Goal: Information Seeking & Learning: Check status

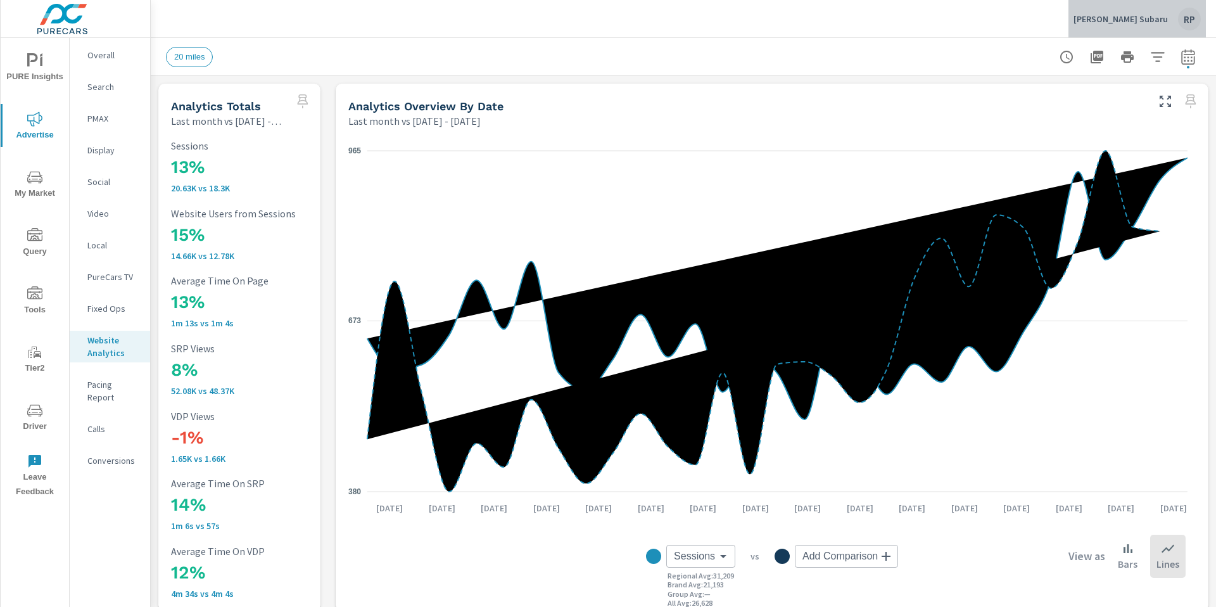
click at [1191, 21] on div "RP" at bounding box center [1189, 19] width 23 height 23
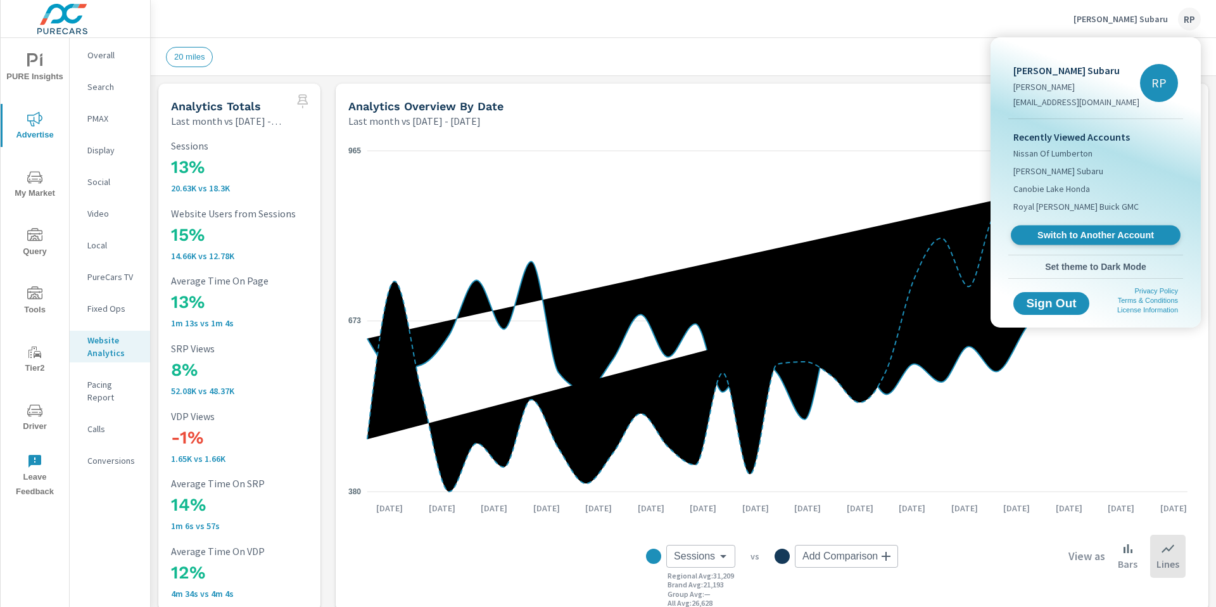
click at [1090, 229] on span "Switch to Another Account" at bounding box center [1095, 235] width 155 height 12
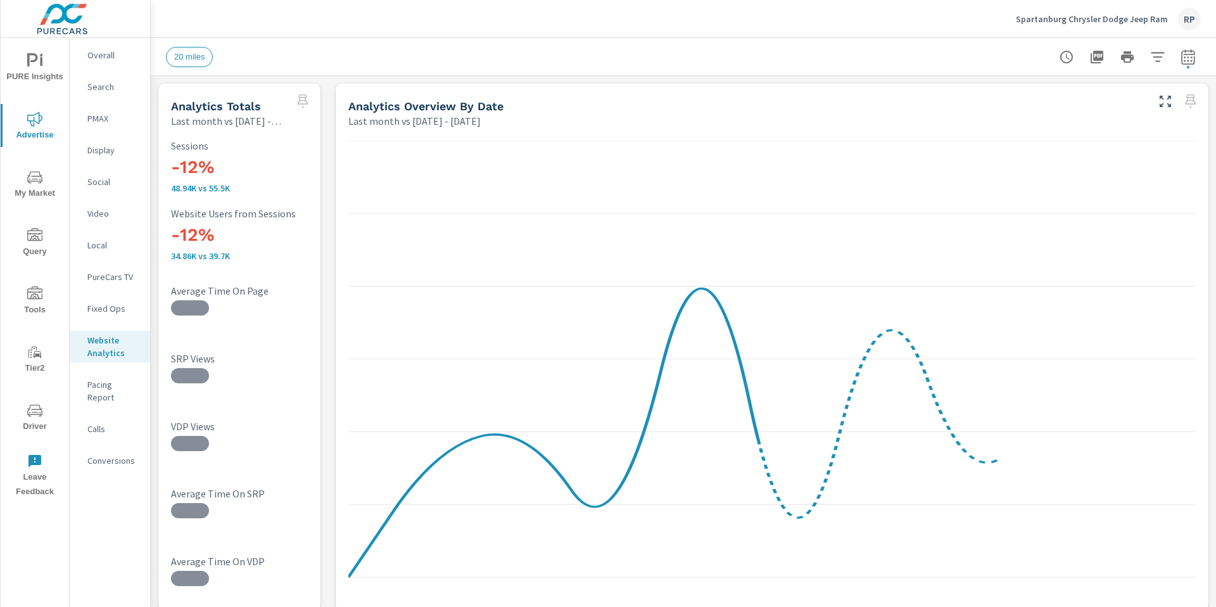
click at [117, 53] on p "Overall" at bounding box center [113, 55] width 53 height 13
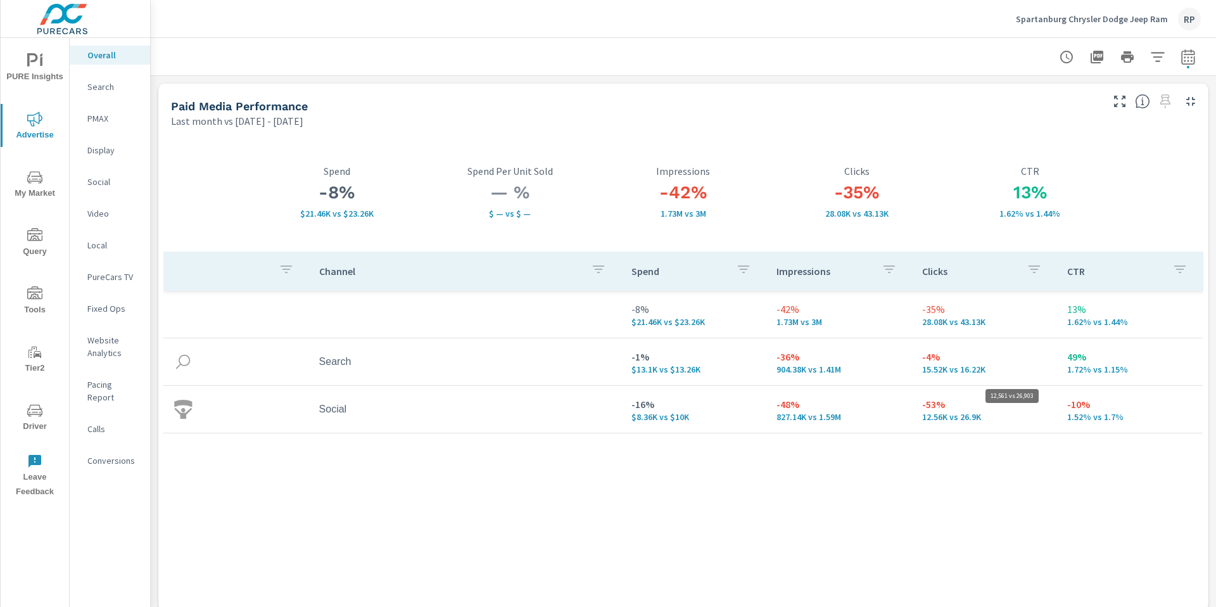
click at [962, 413] on p "12.56K vs 26.9K" at bounding box center [984, 417] width 125 height 10
click at [84, 184] on div "Social" at bounding box center [110, 181] width 80 height 19
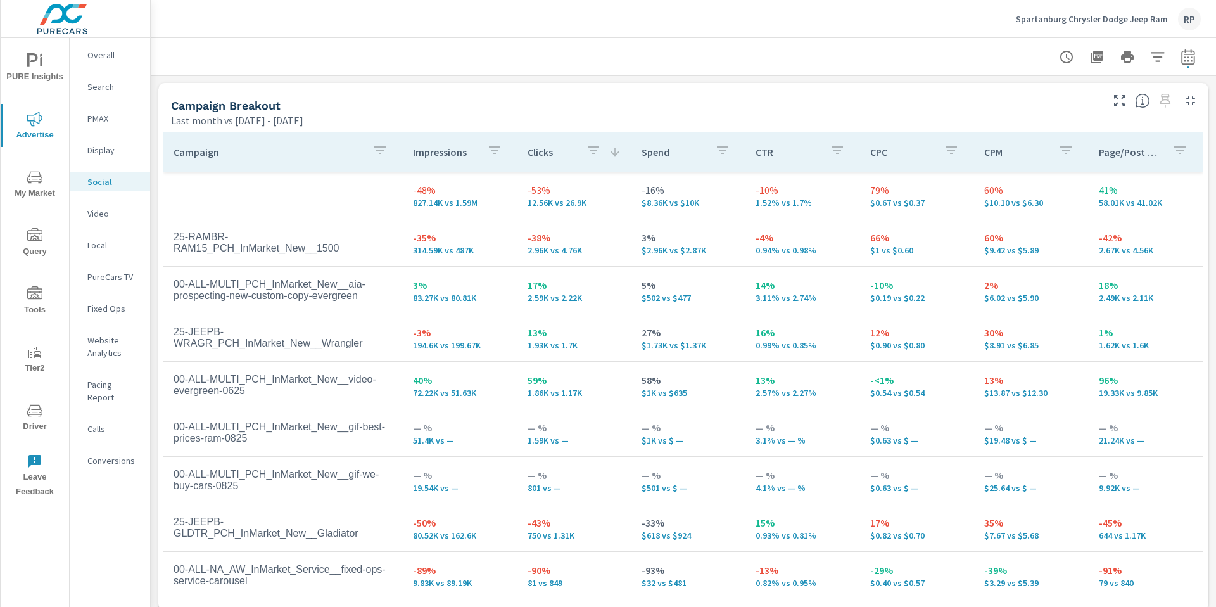
scroll to position [554, 0]
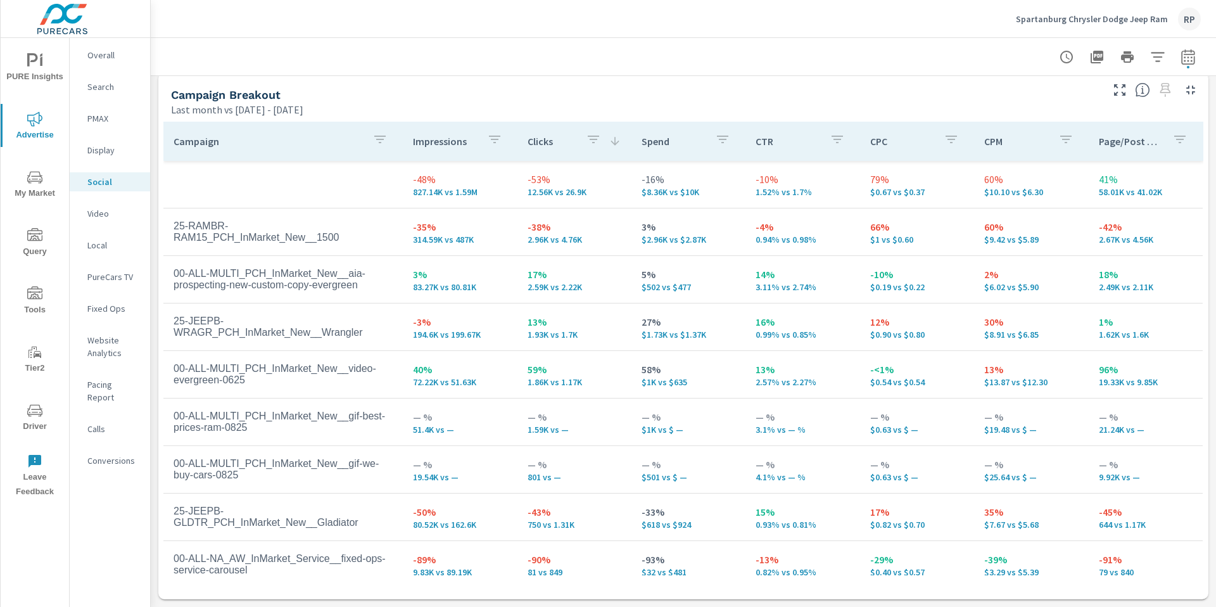
scroll to position [252, 0]
click at [1110, 98] on button "button" at bounding box center [1120, 90] width 20 height 20
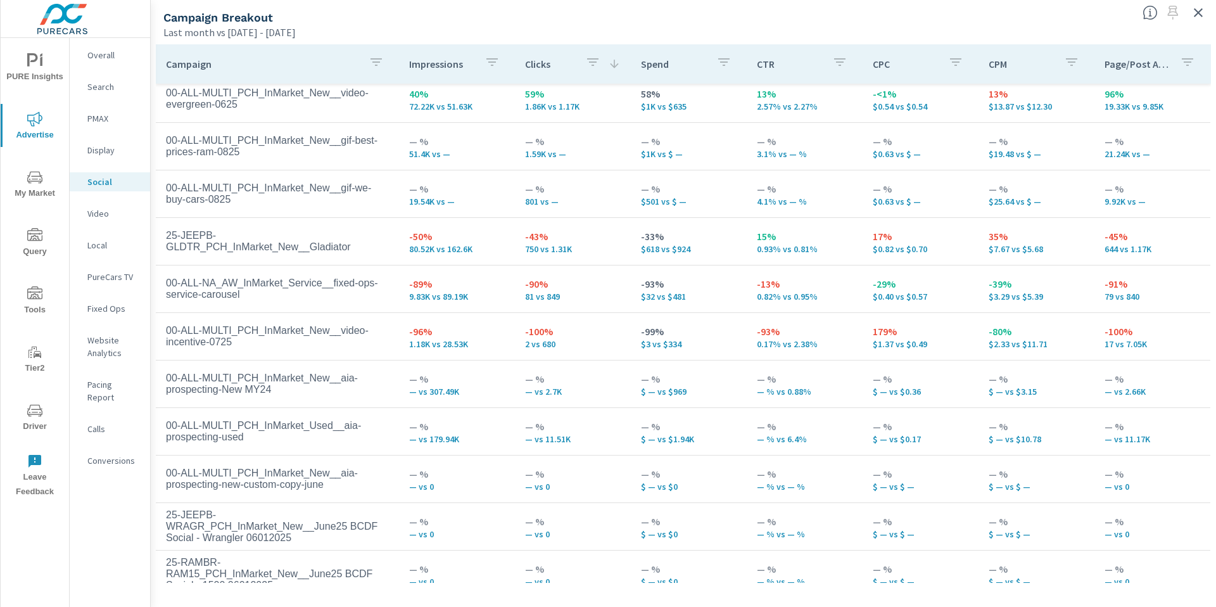
scroll to position [199, 0]
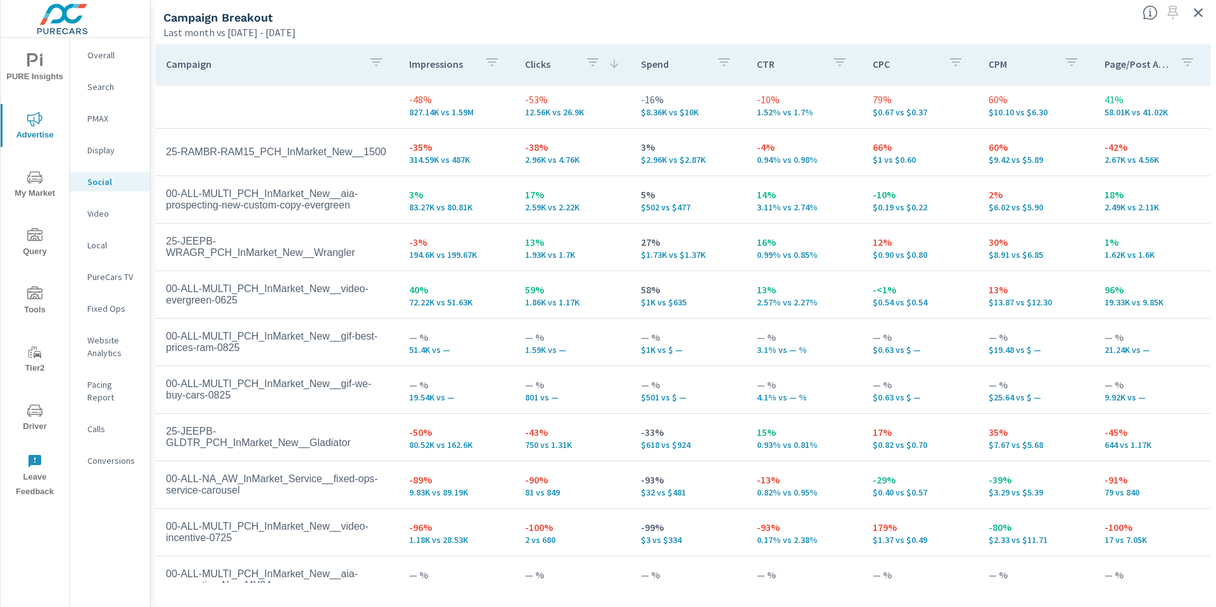
scroll to position [217, 0]
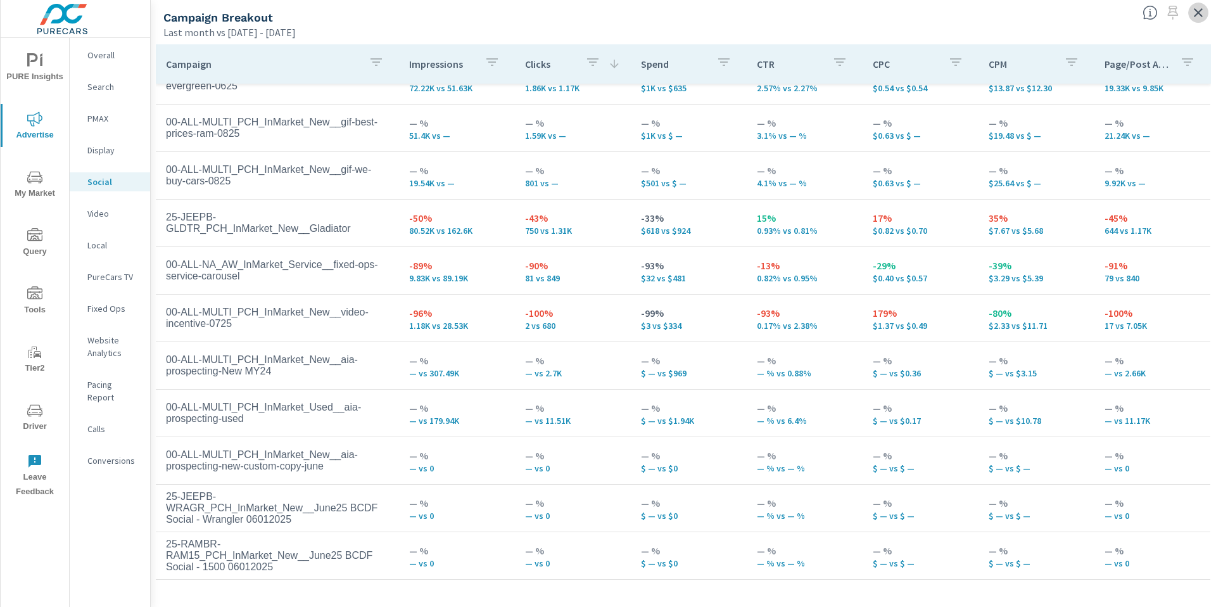
click at [1196, 20] on button "button" at bounding box center [1199, 13] width 20 height 20
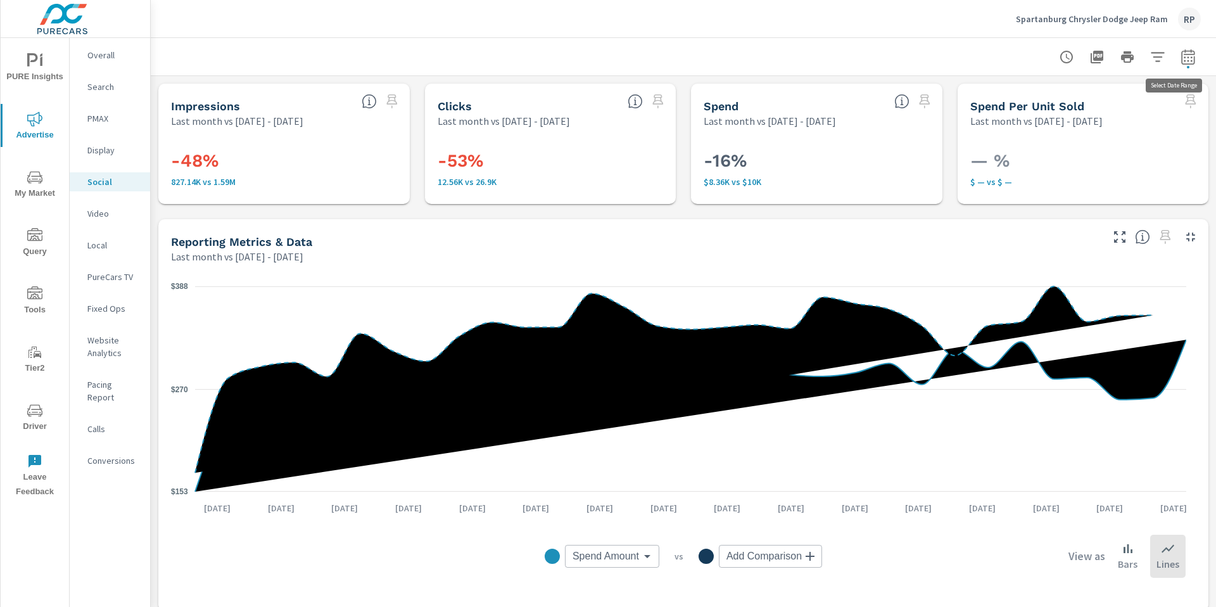
click at [1181, 61] on icon "button" at bounding box center [1188, 56] width 15 height 15
select select "Last month"
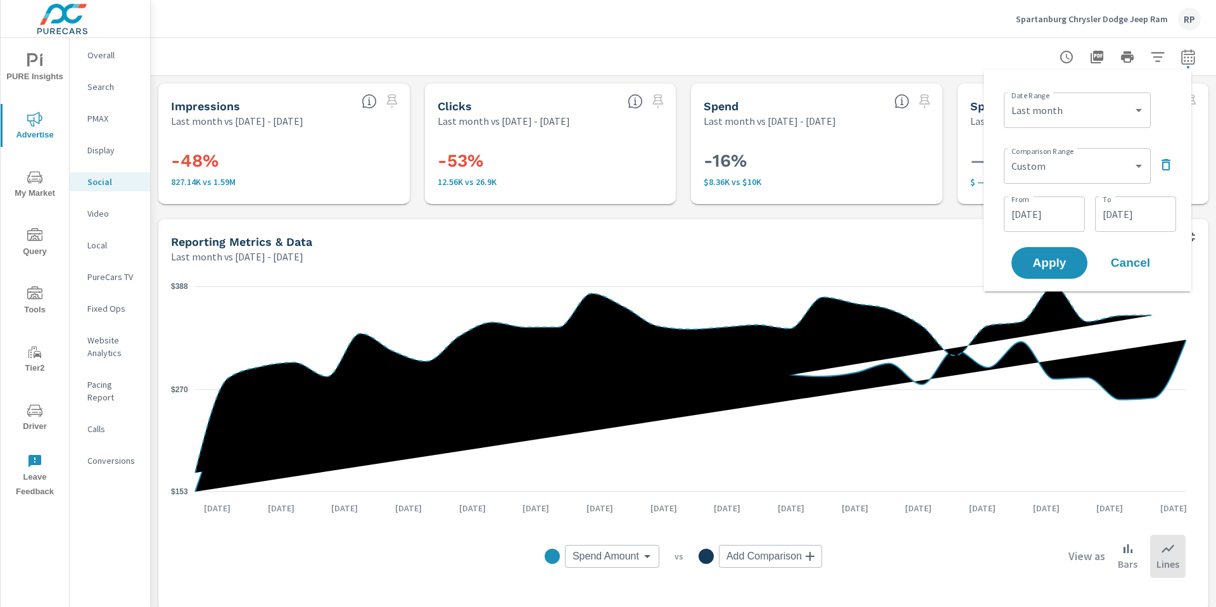
click at [1171, 154] on div "Comparison Range Custom Previous period Previous month Previous year ​" at bounding box center [1090, 164] width 172 height 43
click at [1170, 165] on icon "button" at bounding box center [1166, 164] width 15 height 15
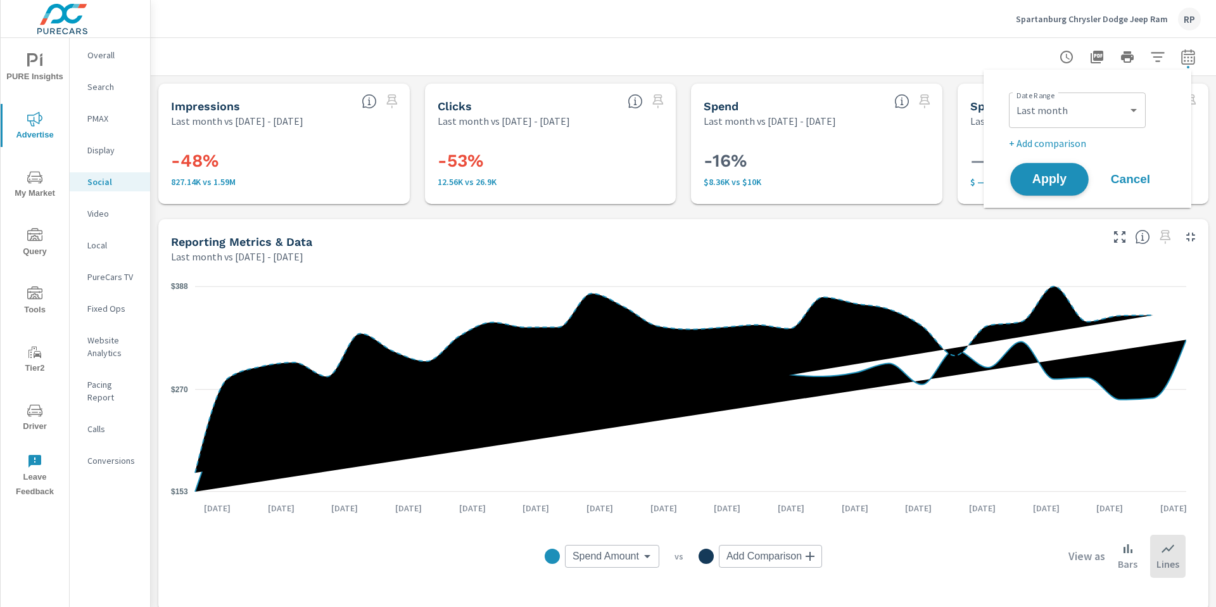
click at [1047, 184] on span "Apply" at bounding box center [1050, 180] width 52 height 12
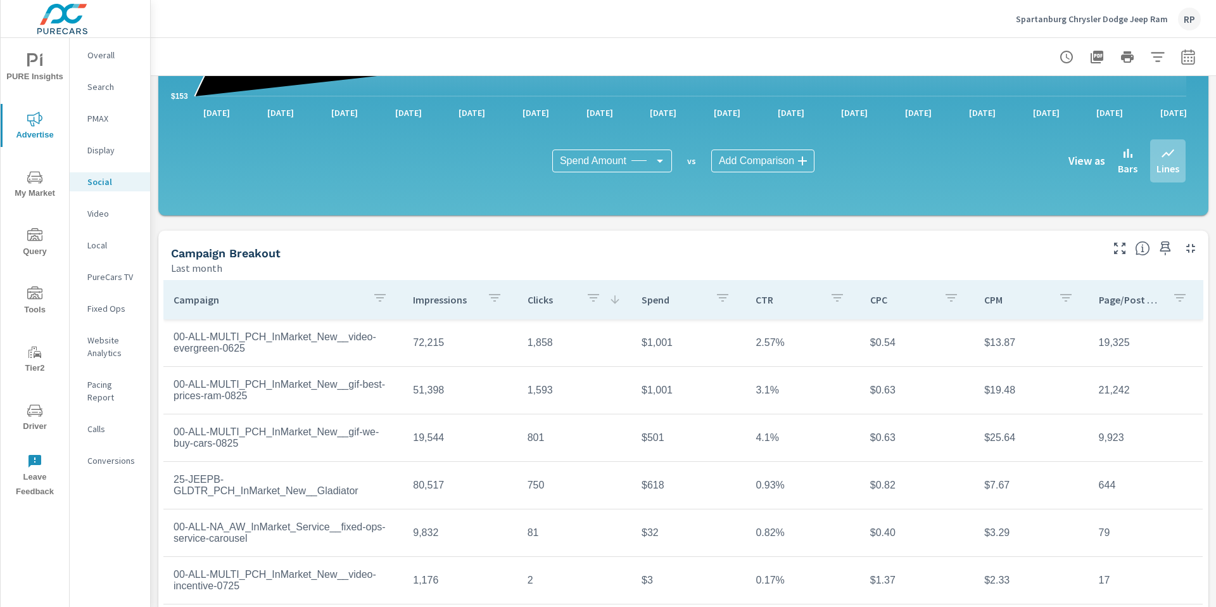
scroll to position [300, 0]
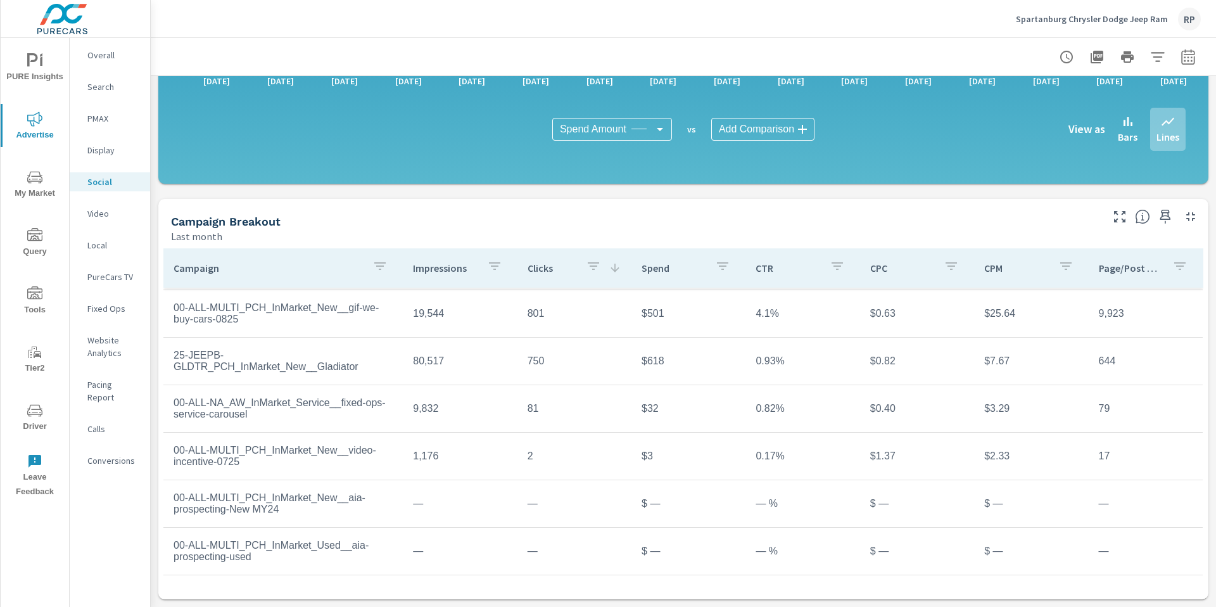
scroll to position [125, 0]
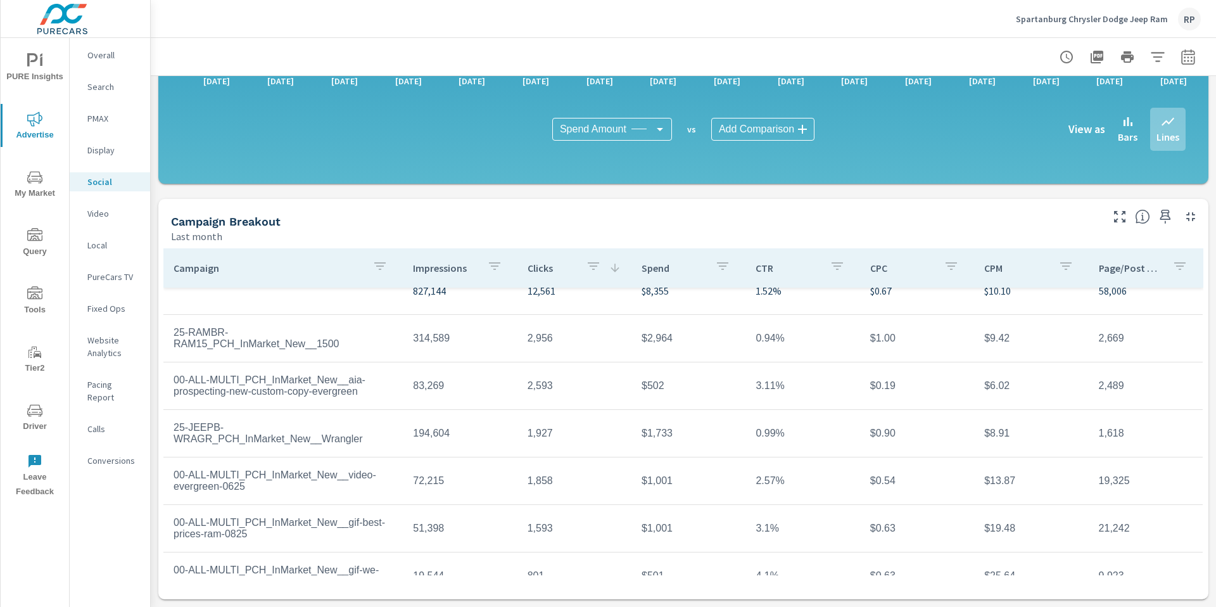
scroll to position [54, 0]
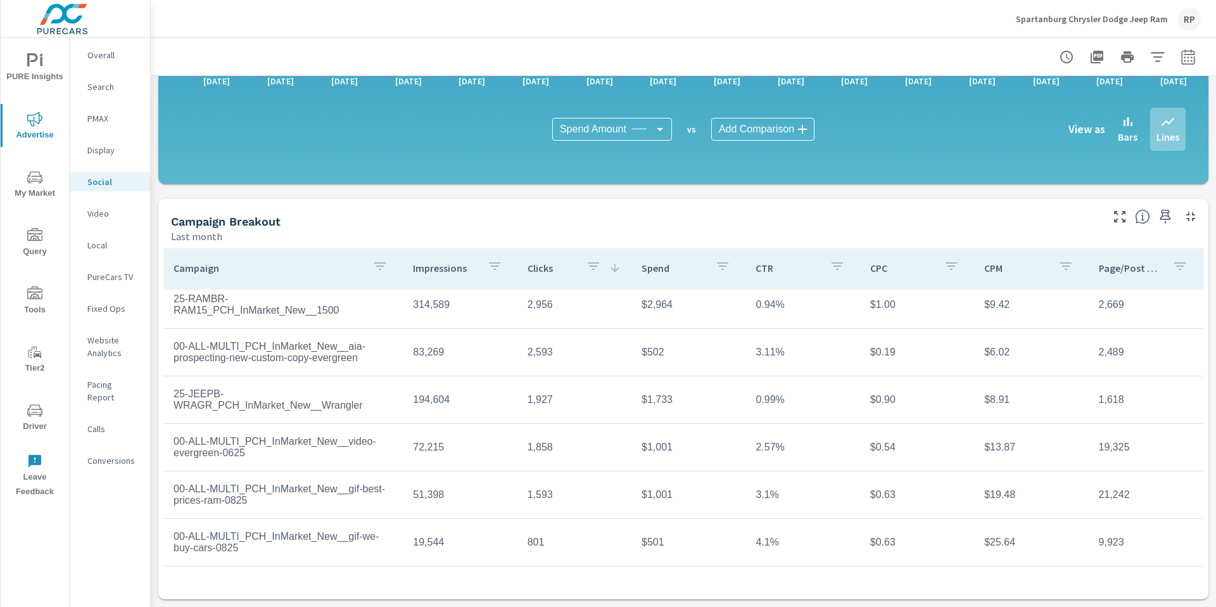
click at [48, 421] on span "Driver" at bounding box center [34, 418] width 61 height 31
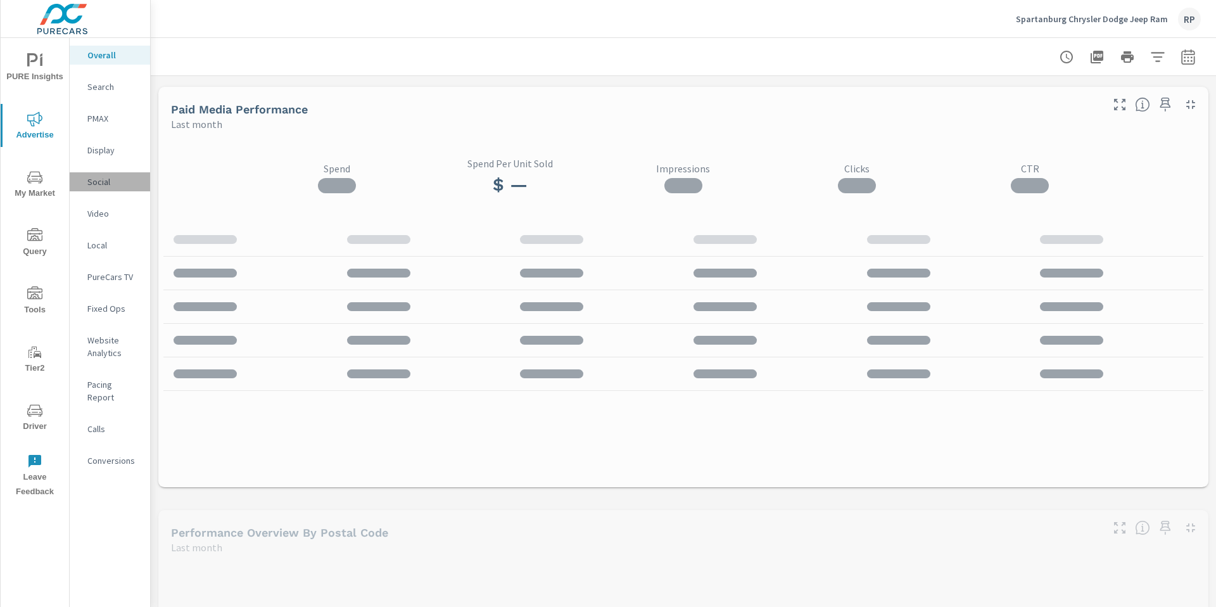
click at [105, 177] on p "Social" at bounding box center [113, 181] width 53 height 13
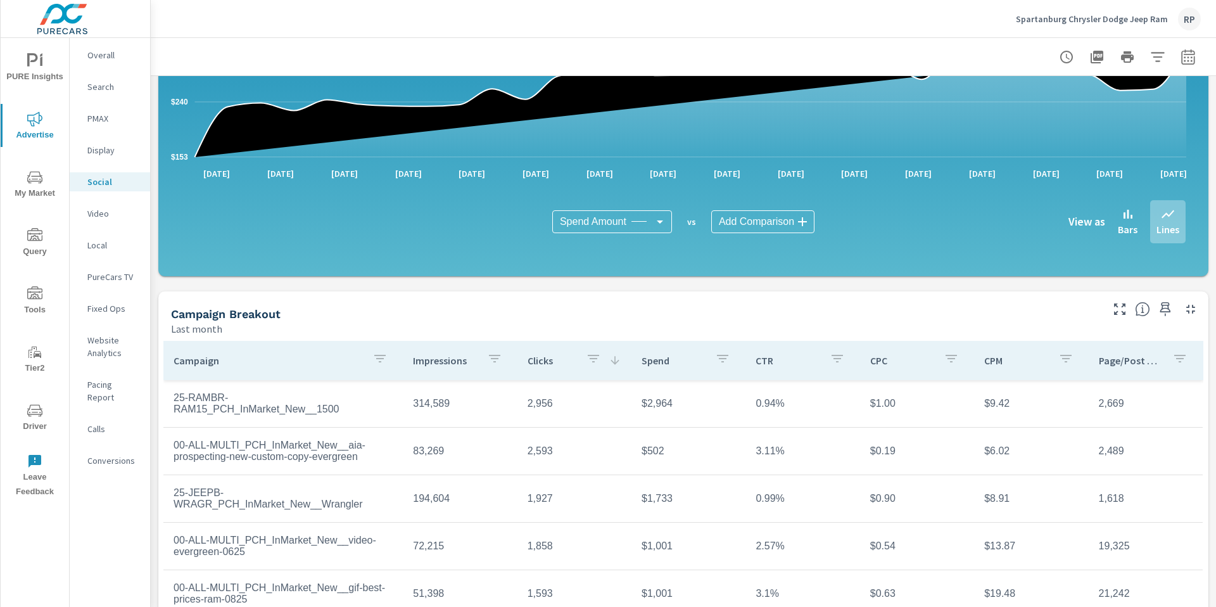
scroll to position [300, 0]
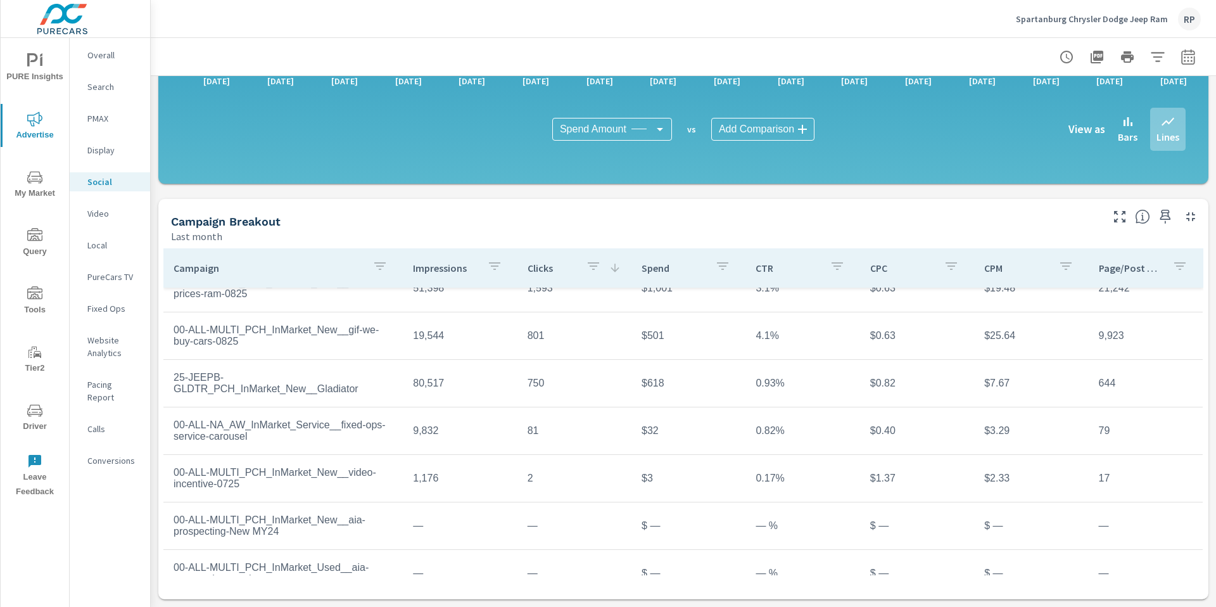
scroll to position [270, 0]
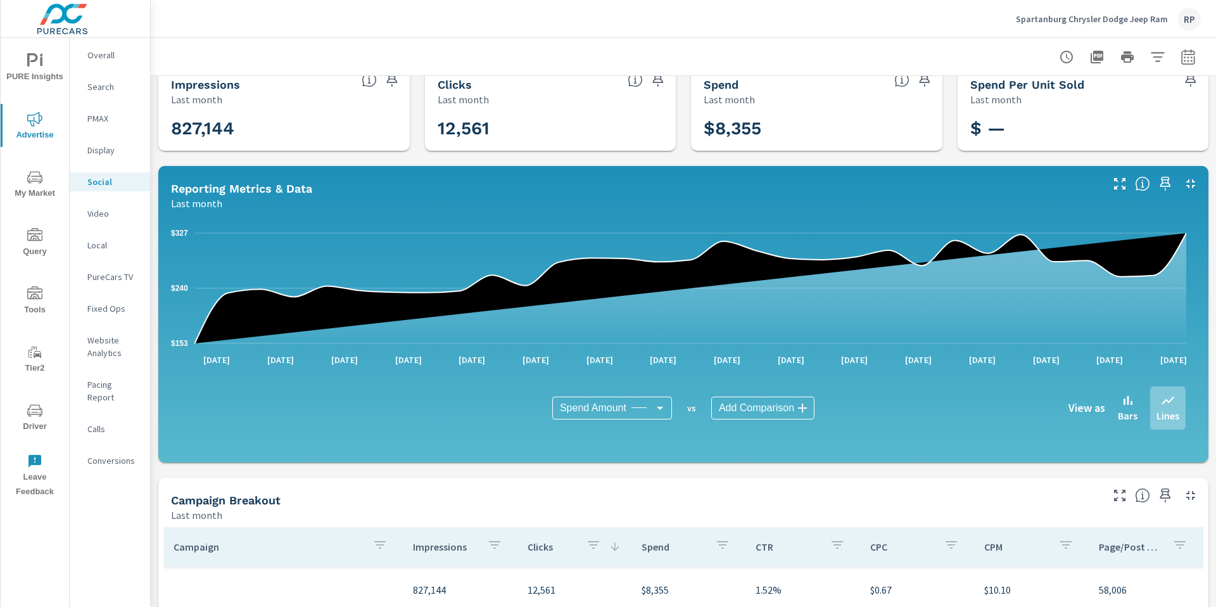
scroll to position [22, 0]
click at [134, 378] on div "Pacing Report" at bounding box center [110, 391] width 80 height 32
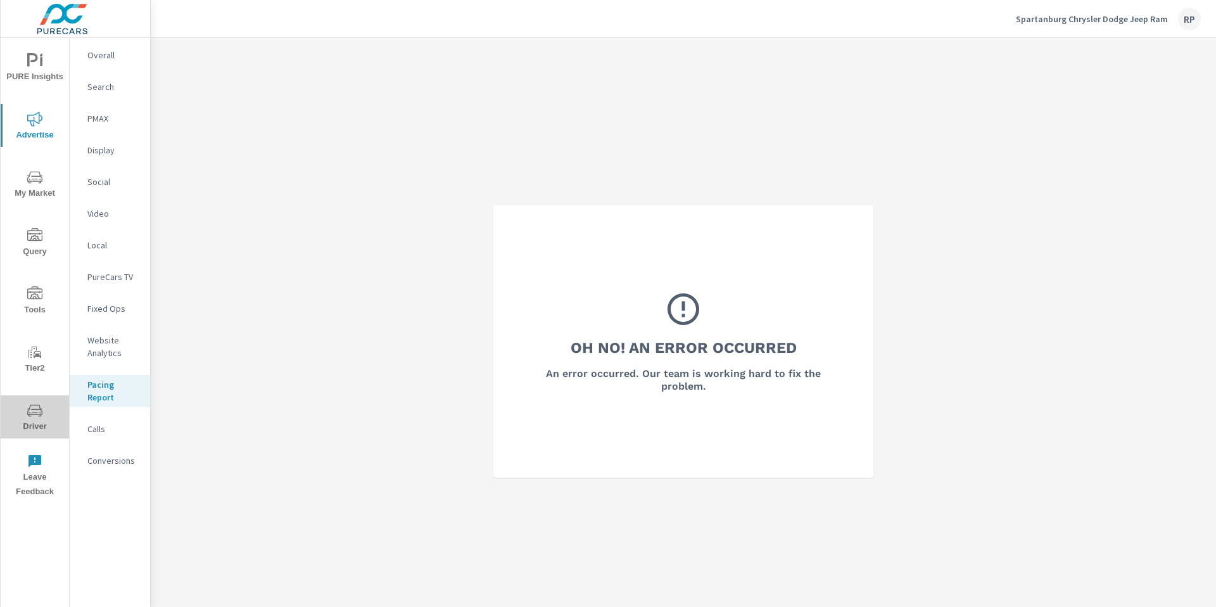
click at [25, 418] on span "Driver" at bounding box center [34, 418] width 61 height 31
